Goal: Task Accomplishment & Management: Manage account settings

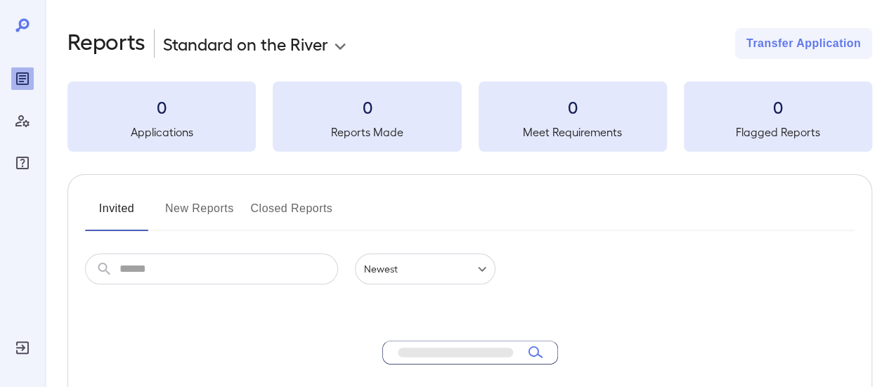
scroll to position [141, 0]
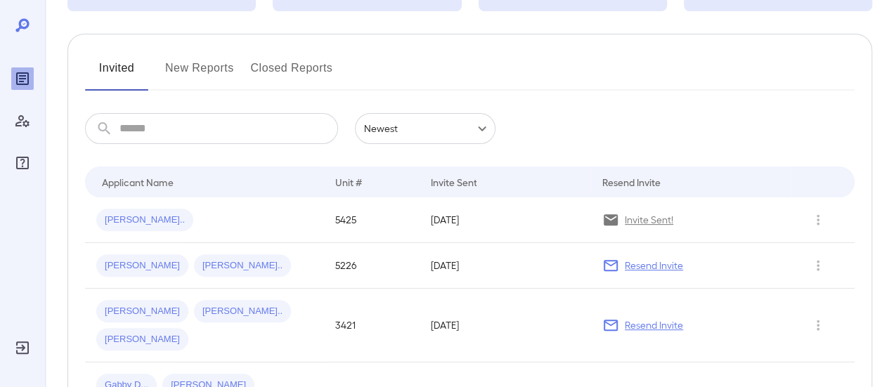
click at [196, 67] on button "New Reports" at bounding box center [199, 74] width 69 height 34
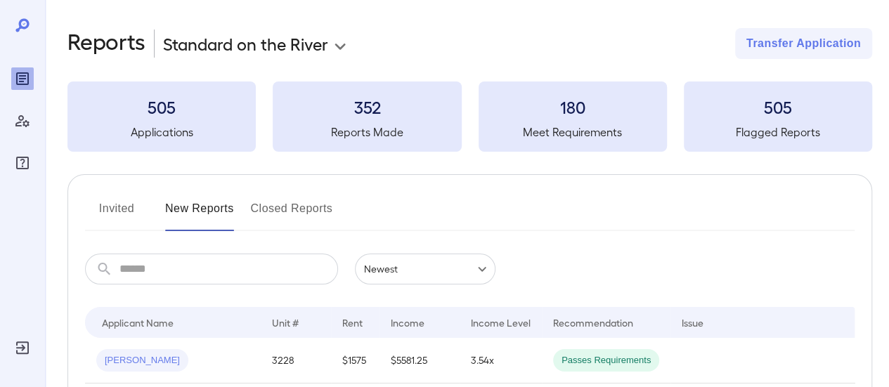
scroll to position [141, 0]
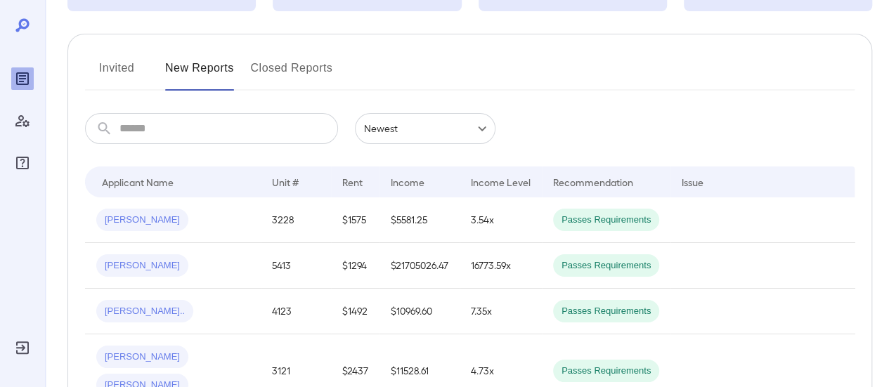
click at [133, 70] on button "Invited" at bounding box center [116, 74] width 63 height 34
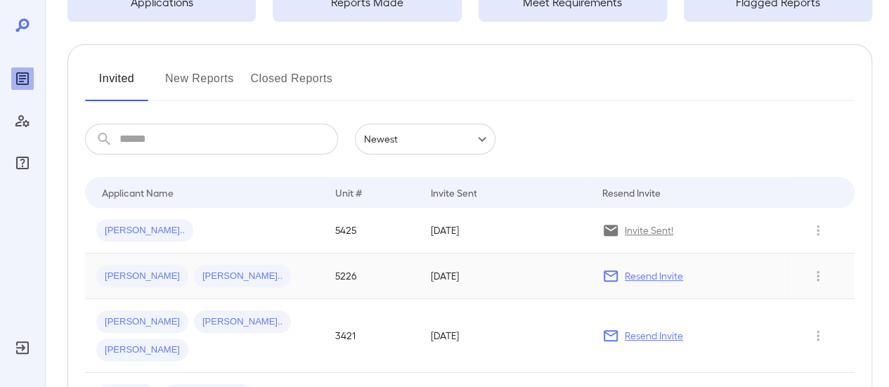
scroll to position [141, 0]
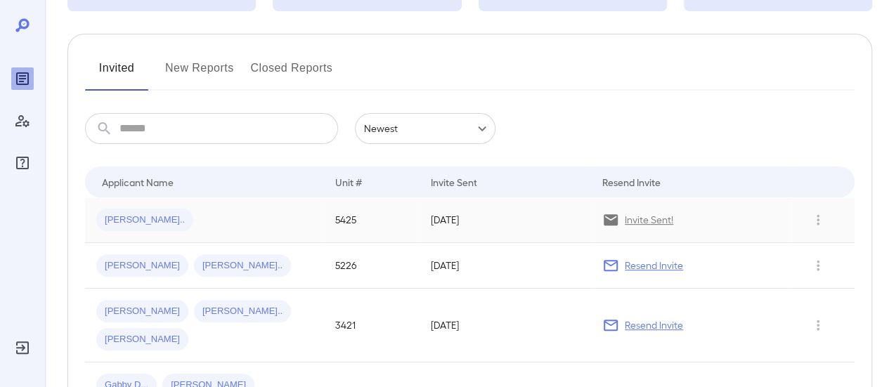
click at [645, 221] on p "Invite Sent!" at bounding box center [649, 220] width 49 height 14
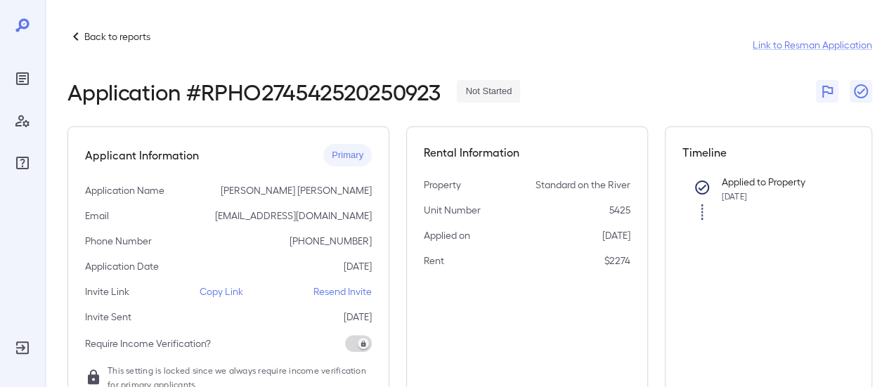
scroll to position [141, 0]
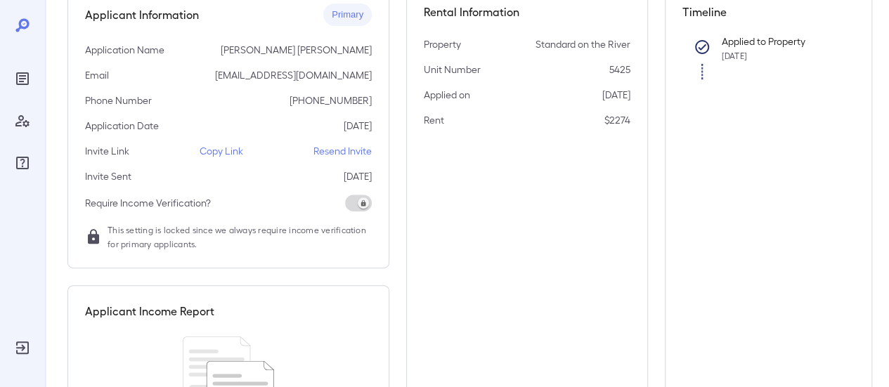
click at [336, 148] on p "Resend Invite" at bounding box center [343, 151] width 58 height 14
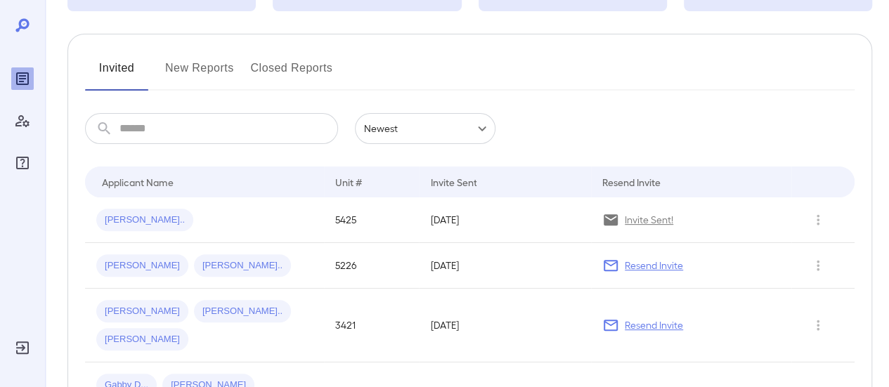
click at [204, 62] on button "New Reports" at bounding box center [199, 74] width 69 height 34
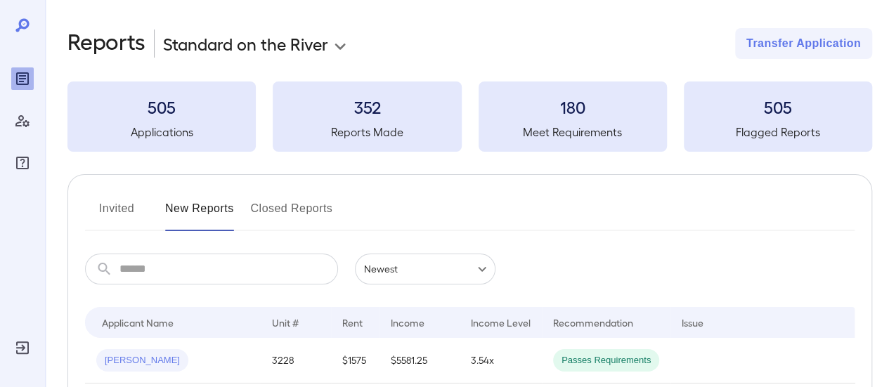
scroll to position [141, 0]
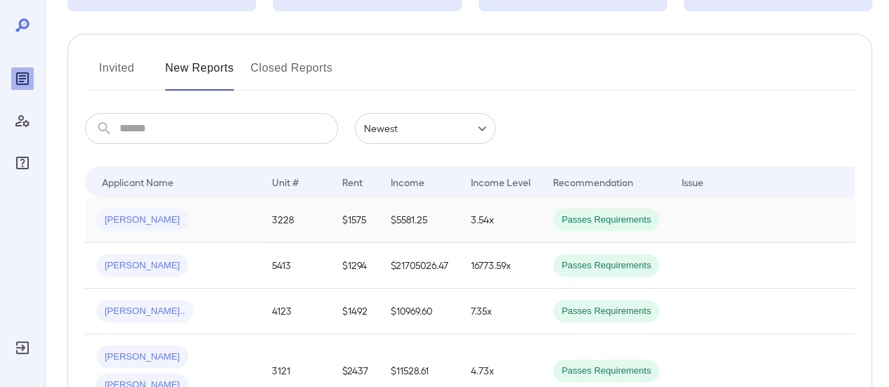
click at [302, 213] on td "3228" at bounding box center [296, 221] width 70 height 46
